Goal: Transaction & Acquisition: Purchase product/service

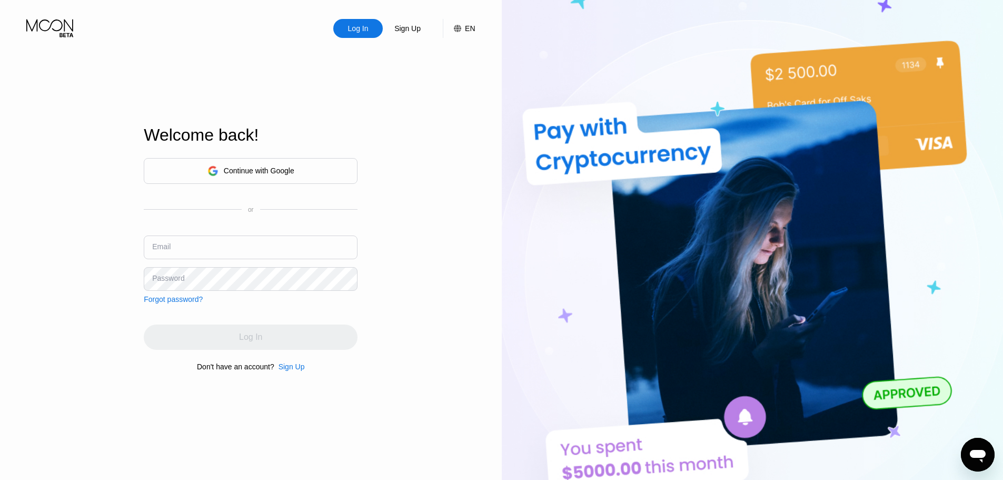
type input "[EMAIL_ADDRESS][DOMAIN_NAME]"
click at [352, 29] on div "Log In" at bounding box center [358, 28] width 23 height 11
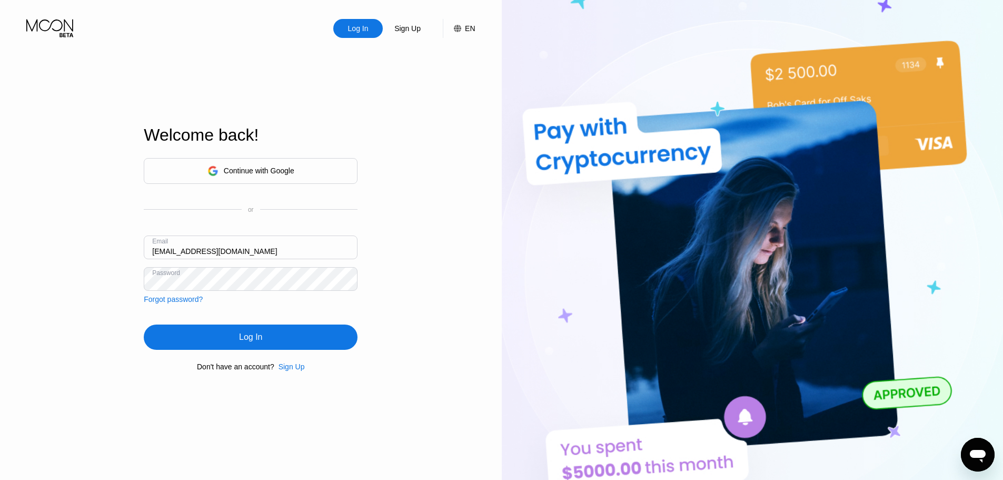
click at [278, 334] on div "Log In" at bounding box center [251, 336] width 214 height 25
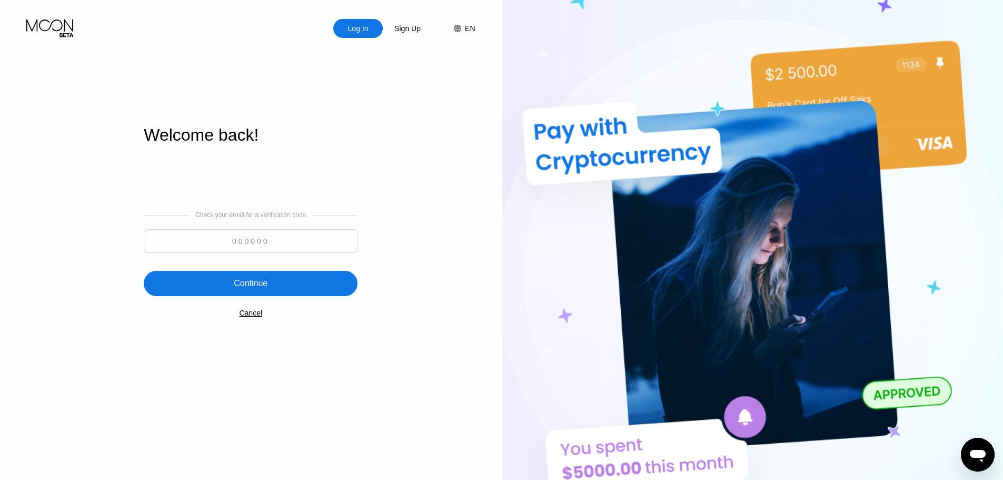
click at [268, 240] on input at bounding box center [251, 241] width 214 height 24
paste input "458640"
type input "458640"
click at [278, 286] on div "Continue" at bounding box center [251, 283] width 214 height 25
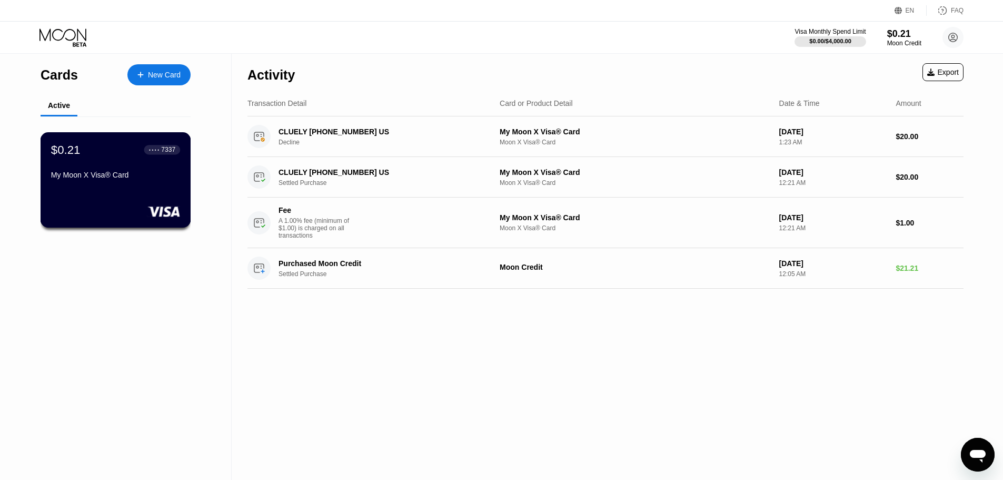
click at [145, 191] on div "$0.21 ● ● ● ● 7337 My Moon X Visa® Card" at bounding box center [116, 179] width 151 height 95
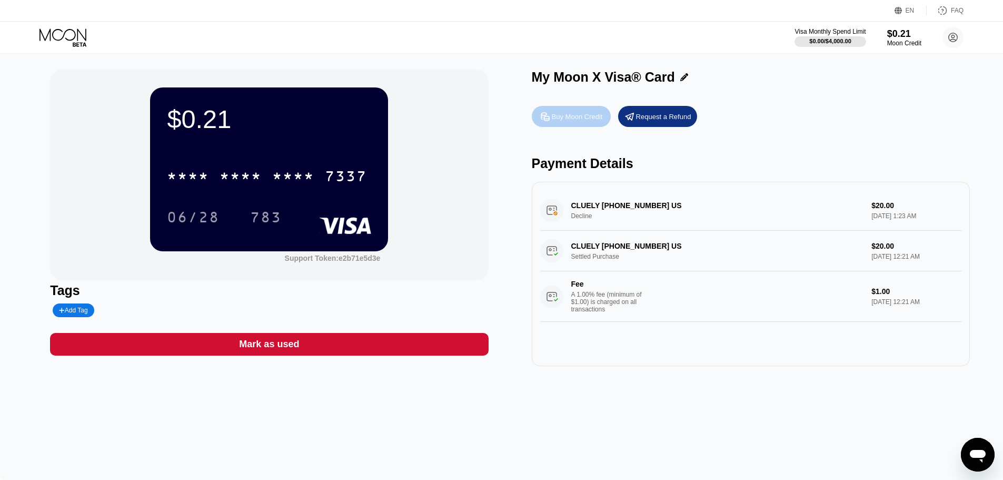
click at [580, 118] on div "Buy Moon Credit" at bounding box center [577, 116] width 51 height 9
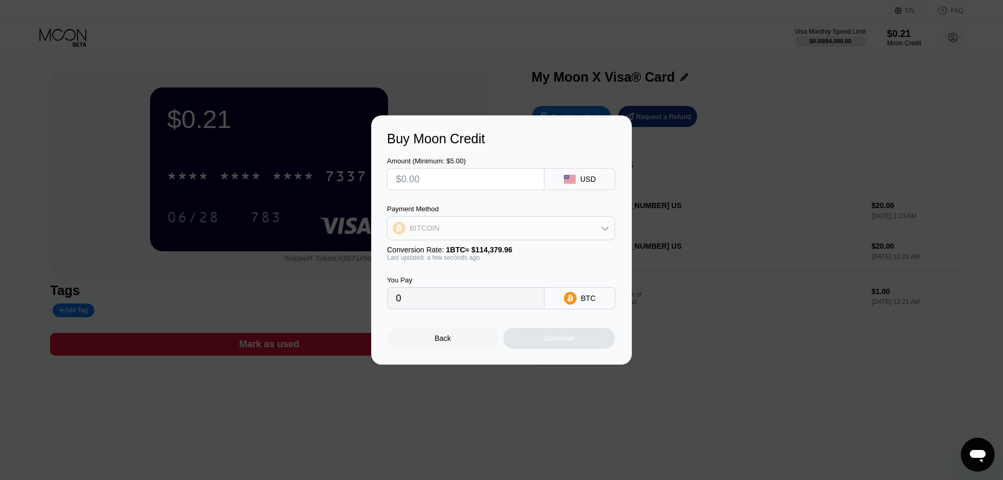
click at [606, 230] on icon at bounding box center [604, 228] width 7 height 4
click at [514, 276] on div "USDT on TRON" at bounding box center [507, 280] width 199 height 8
type input "0.00"
click at [463, 181] on input "text" at bounding box center [466, 179] width 140 height 21
type input "$2"
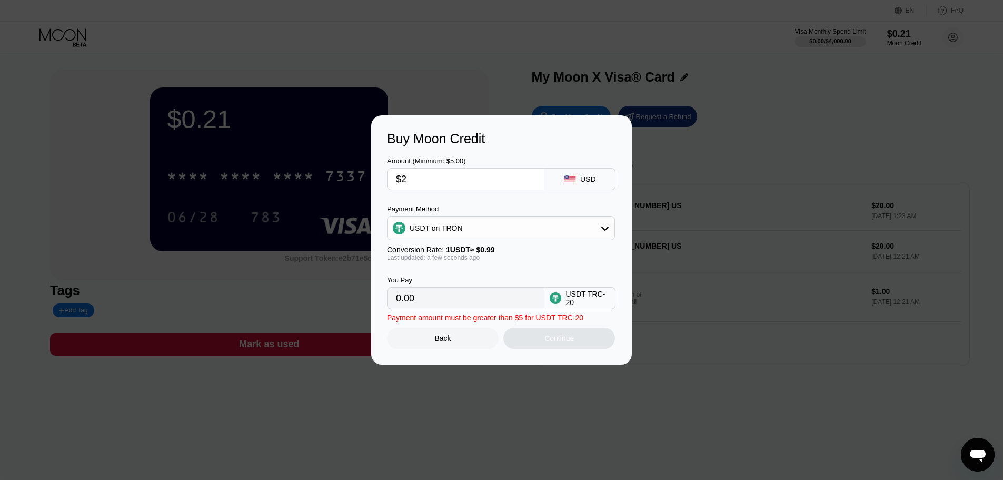
type input "2.02"
type input "$22"
type input "22.22"
type input "$22.4"
type input "22.63"
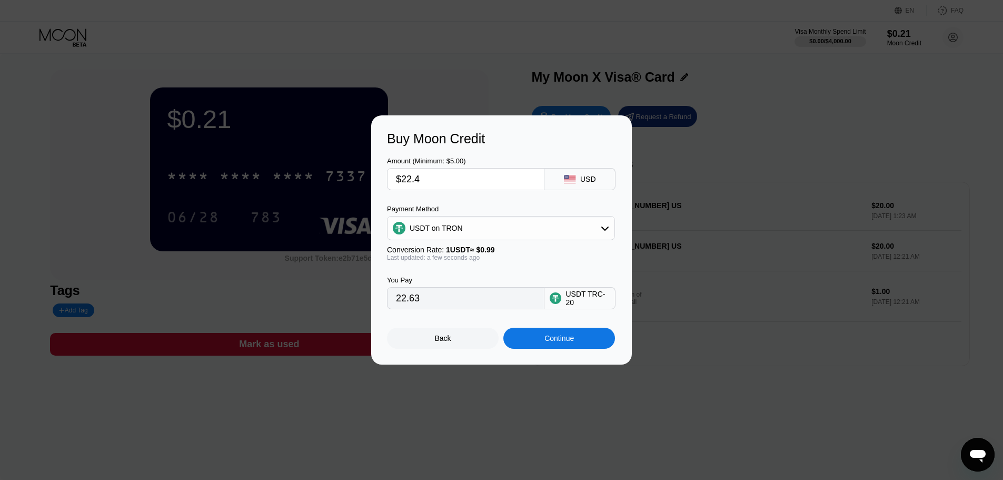
type input "$22.42"
type input "22.65"
type input "$22.42"
click at [567, 342] on div "Continue" at bounding box center [559, 338] width 29 height 8
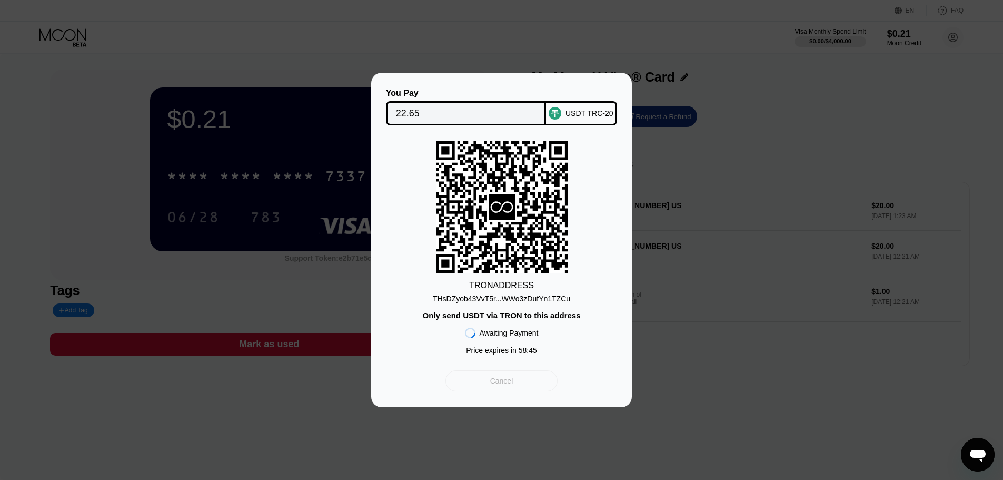
click at [511, 386] on div "Cancel" at bounding box center [501, 380] width 23 height 9
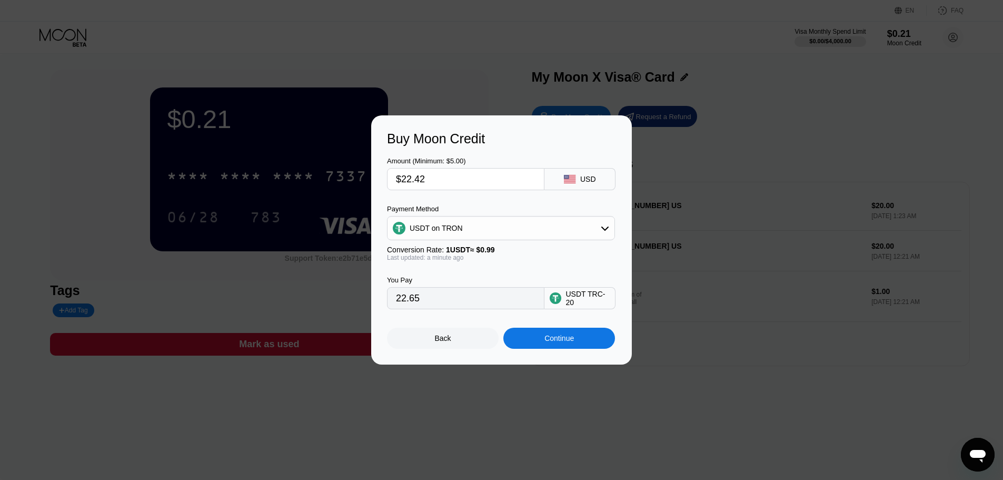
click at [475, 392] on div at bounding box center [505, 240] width 1011 height 480
click at [458, 347] on div "Back" at bounding box center [443, 338] width 112 height 21
